Goal: Task Accomplishment & Management: Complete application form

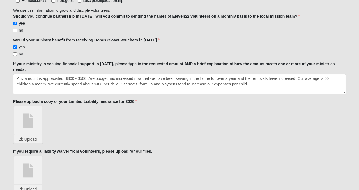
scroll to position [649, 0]
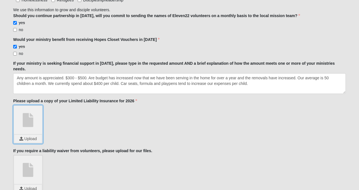
click at [32, 135] on input "file" at bounding box center [28, 139] width 28 height 8
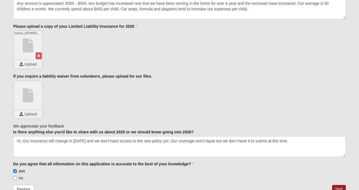
scroll to position [746, 0]
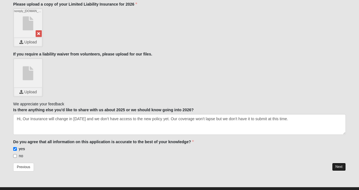
click at [337, 163] on link "Next" at bounding box center [339, 167] width 14 height 8
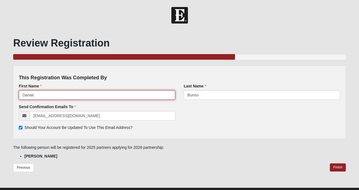
drag, startPoint x: 42, startPoint y: 97, endPoint x: 12, endPoint y: 82, distance: 33.9
click at [12, 85] on div "Review Registration 66.666666666666666666666666670% Complete This Registration …" at bounding box center [179, 108] width 341 height 158
type input "[PERSON_NAME]"
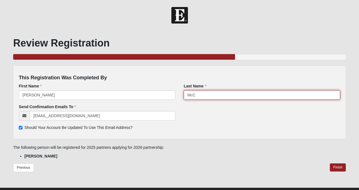
type input "[PERSON_NAME]"
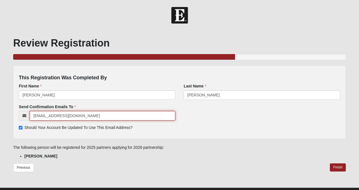
click at [102, 118] on input "[EMAIL_ADDRESS][DOMAIN_NAME]" at bounding box center [103, 116] width 146 height 10
drag, startPoint x: 102, startPoint y: 118, endPoint x: 17, endPoint y: 118, distance: 85.0
click at [16, 118] on div "Send Confirmation Emails To [EMAIL_ADDRESS][DOMAIN_NAME] Email address is not v…" at bounding box center [97, 118] width 165 height 29
type input "[PERSON_NAME][EMAIL_ADDRESS][PERSON_NAME][DOMAIN_NAME]"
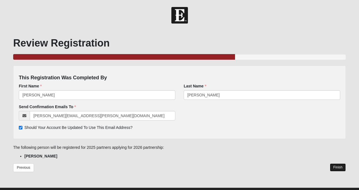
click at [344, 167] on link "Finish" at bounding box center [338, 168] width 16 height 8
